Goal: Find specific page/section

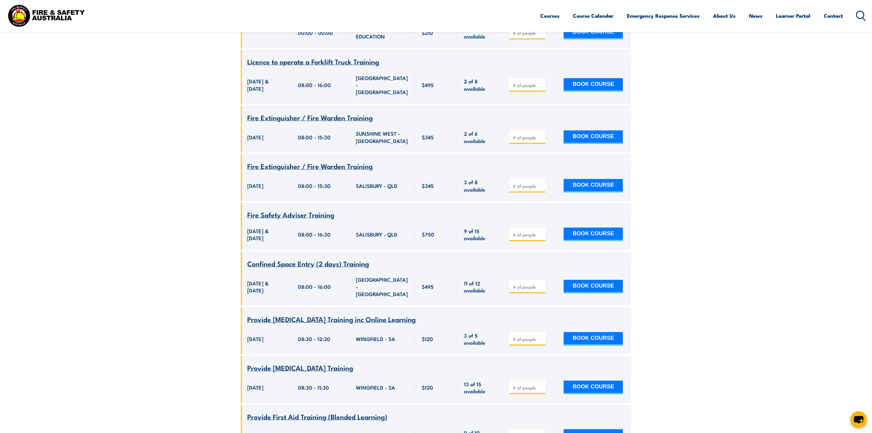
scroll to position [320, 0]
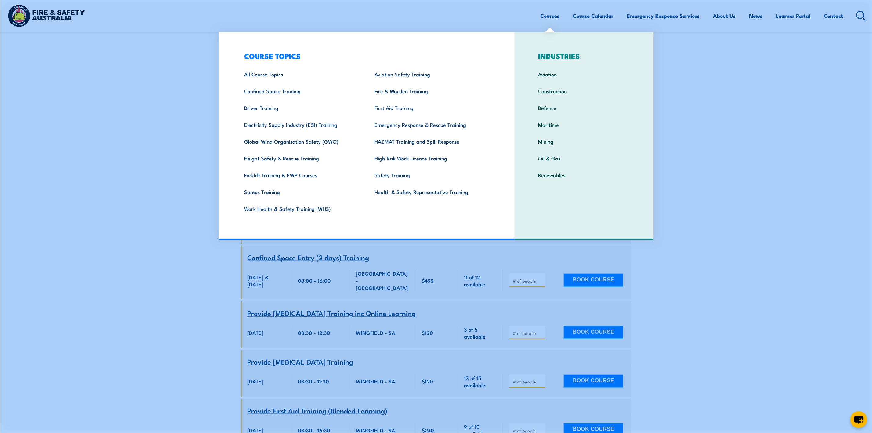
click at [550, 14] on link "Courses" at bounding box center [550, 16] width 19 height 16
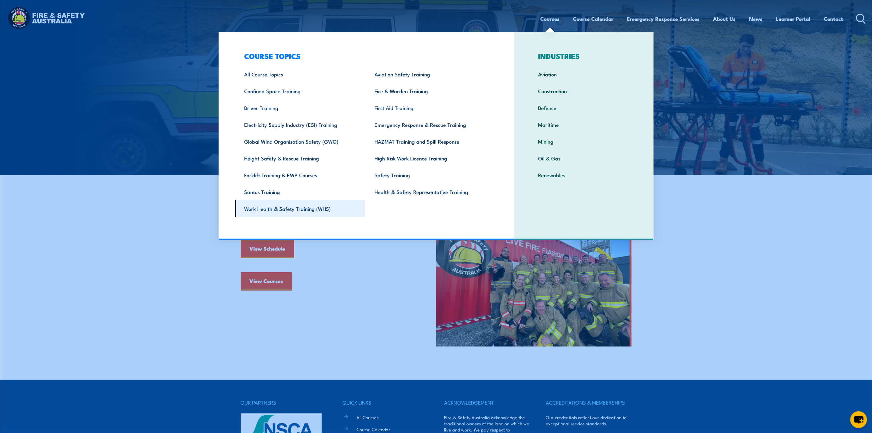
click at [280, 208] on link "Work Health & Safety Training (WHS)" at bounding box center [300, 208] width 130 height 17
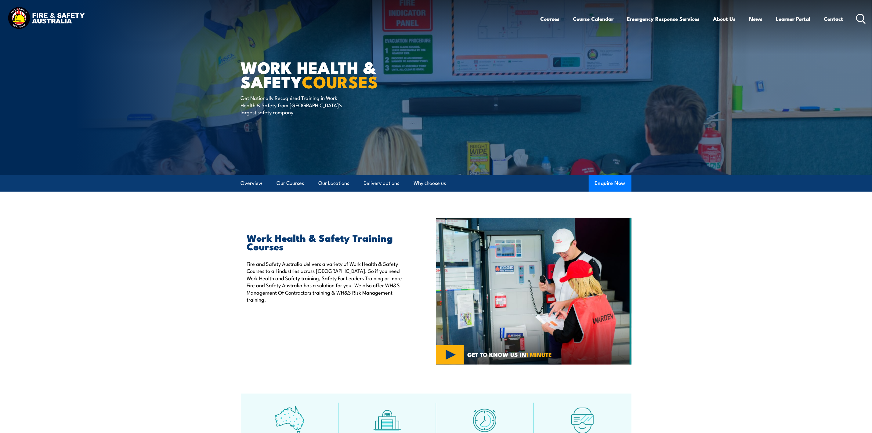
scroll to position [320, 0]
